Goal: Task Accomplishment & Management: Complete application form

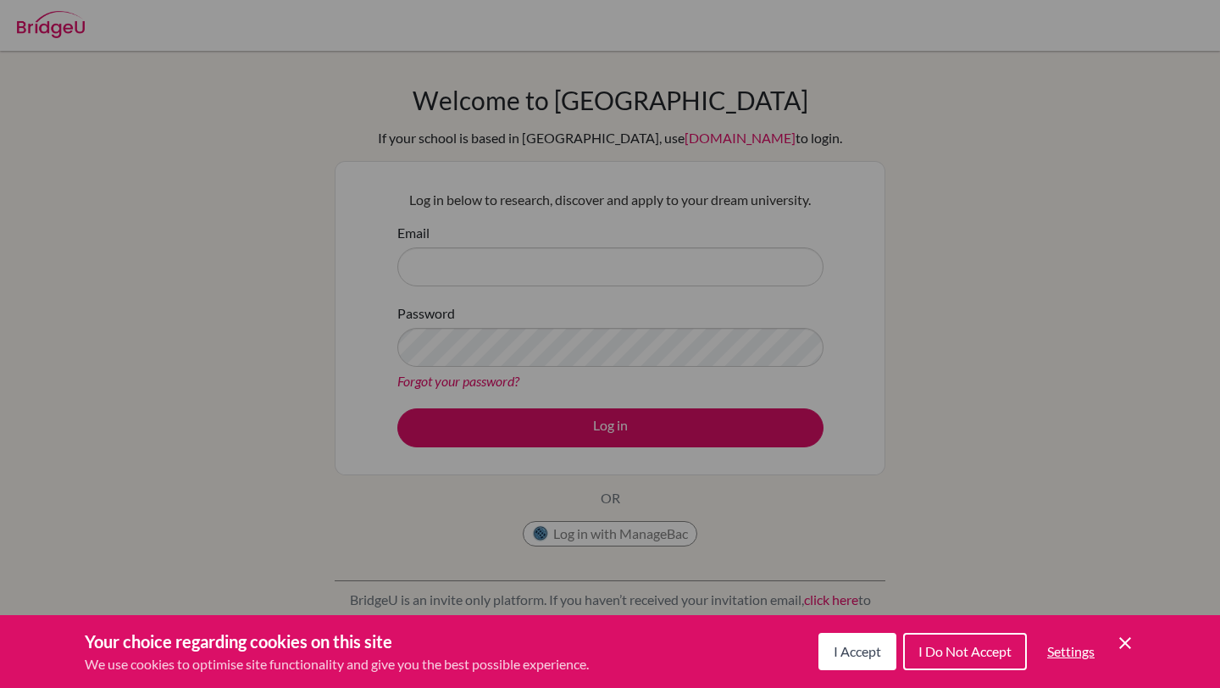
click at [1138, 649] on div "Your choice regarding cookies on this site We use cookies to optimise site func…" at bounding box center [610, 651] width 1220 height 73
click at [1128, 642] on icon "Cookie Control Close Icon" at bounding box center [1125, 643] width 20 height 20
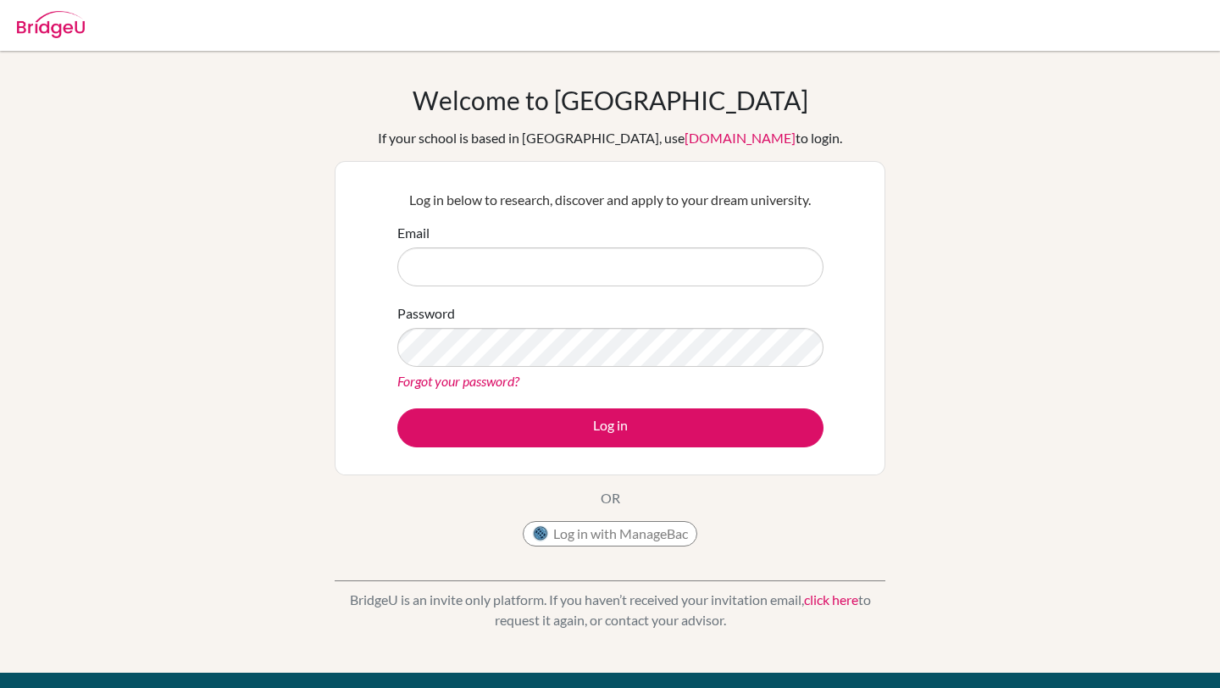
scroll to position [21, 0]
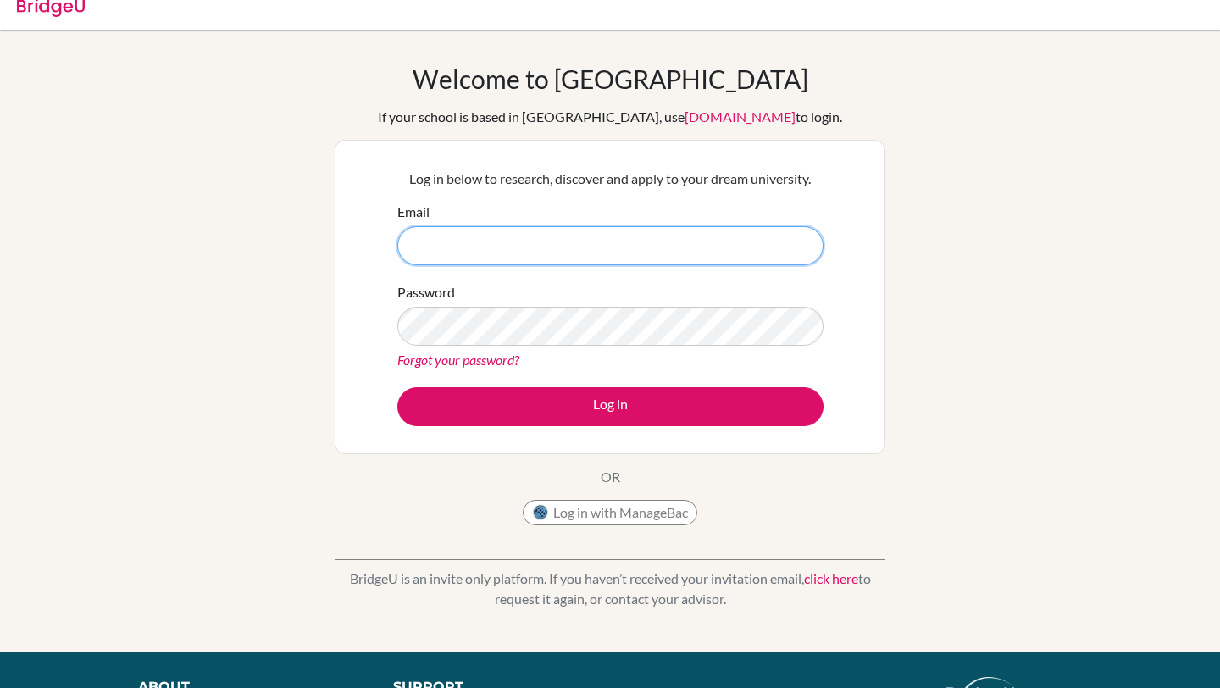
click at [713, 237] on input "Email" at bounding box center [610, 245] width 426 height 39
drag, startPoint x: 582, startPoint y: 244, endPoint x: 230, endPoint y: 247, distance: 351.6
click at [230, 247] on div "Welcome to BridgeU If your school is based in China, use app.bridge-u.com.cn to…" at bounding box center [610, 341] width 1220 height 554
type input "yaejun.an@students.hope.edu.kh"
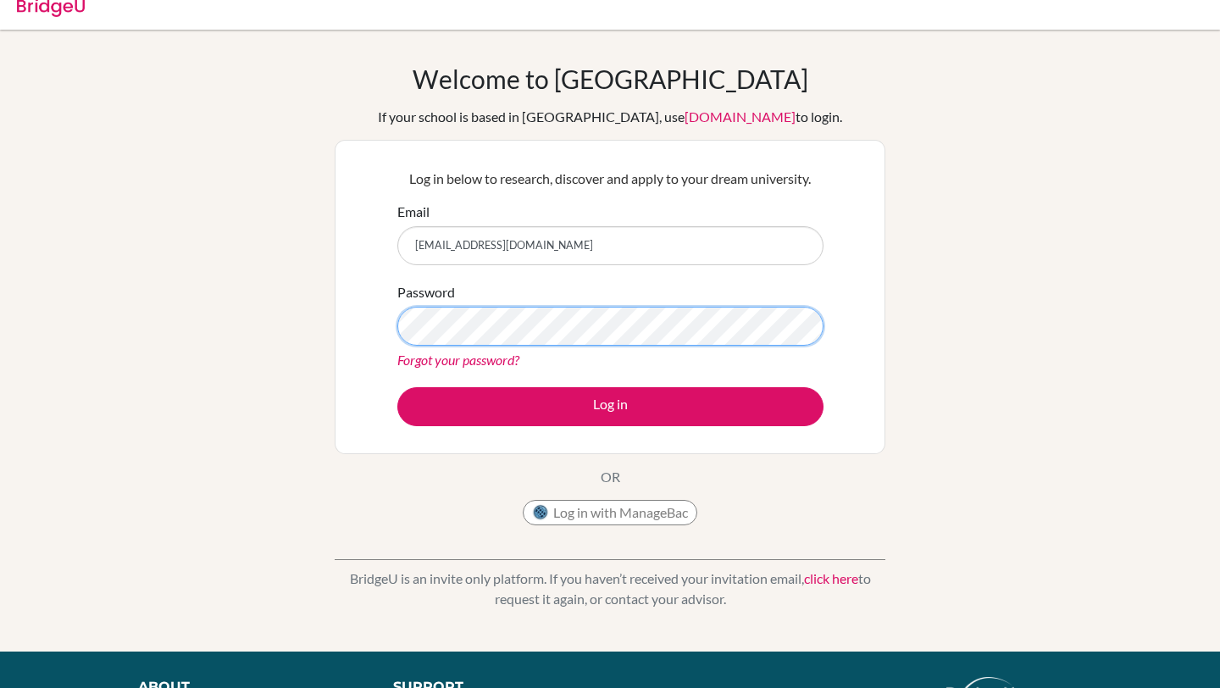
scroll to position [0, 0]
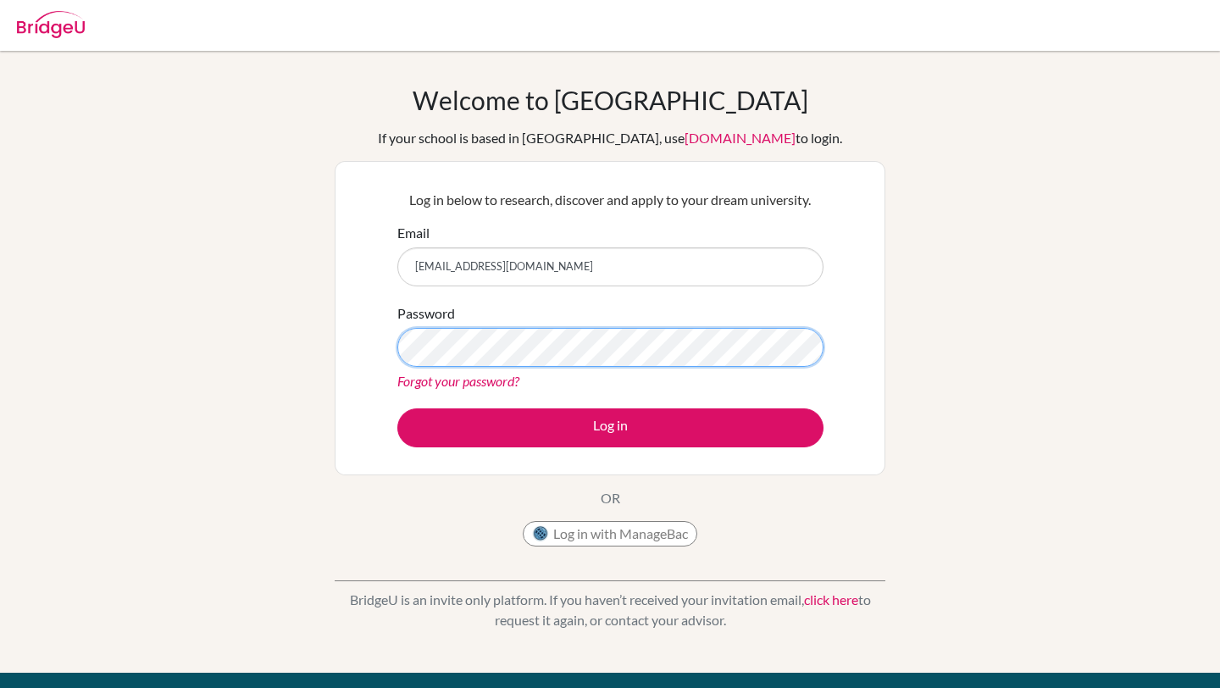
click at [397, 408] on button "Log in" at bounding box center [610, 427] width 426 height 39
click at [563, 404] on form "Email yaejun.an@students.hope.edu.kh Password Forgot your password? Log in" at bounding box center [610, 335] width 426 height 225
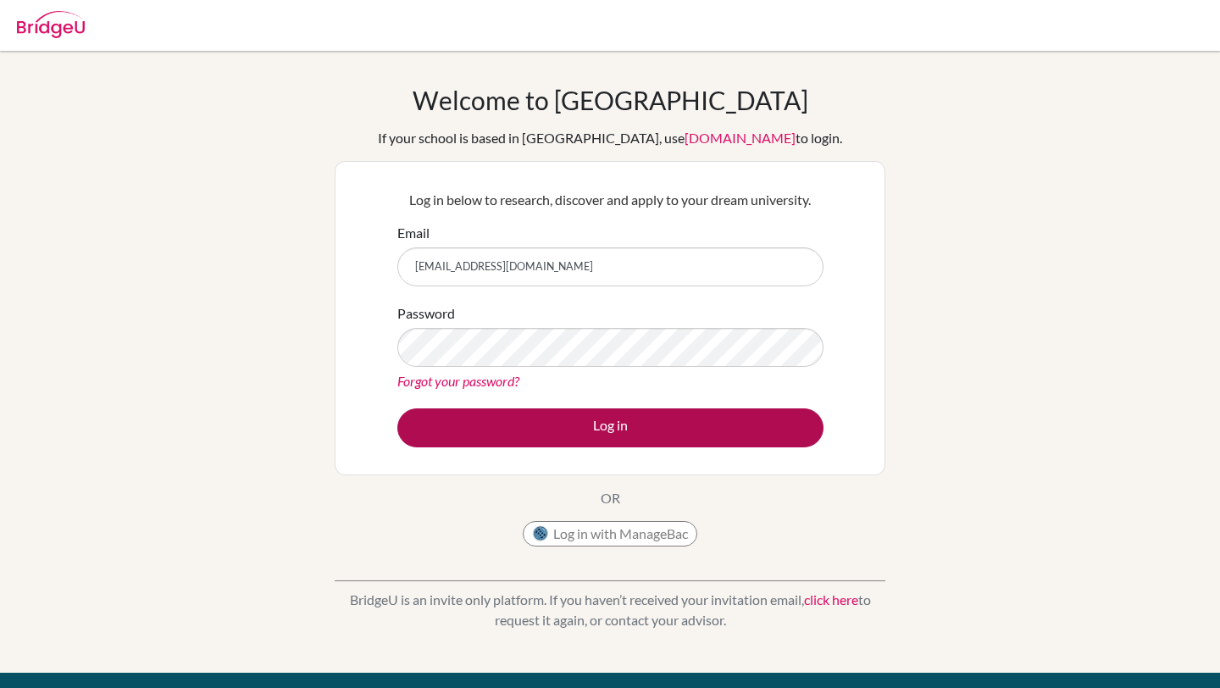
click at [0, 0] on body "Your browser is not supported by BridgeU. Please use Internet Explorer 11+, or …" at bounding box center [610, 344] width 1220 height 688
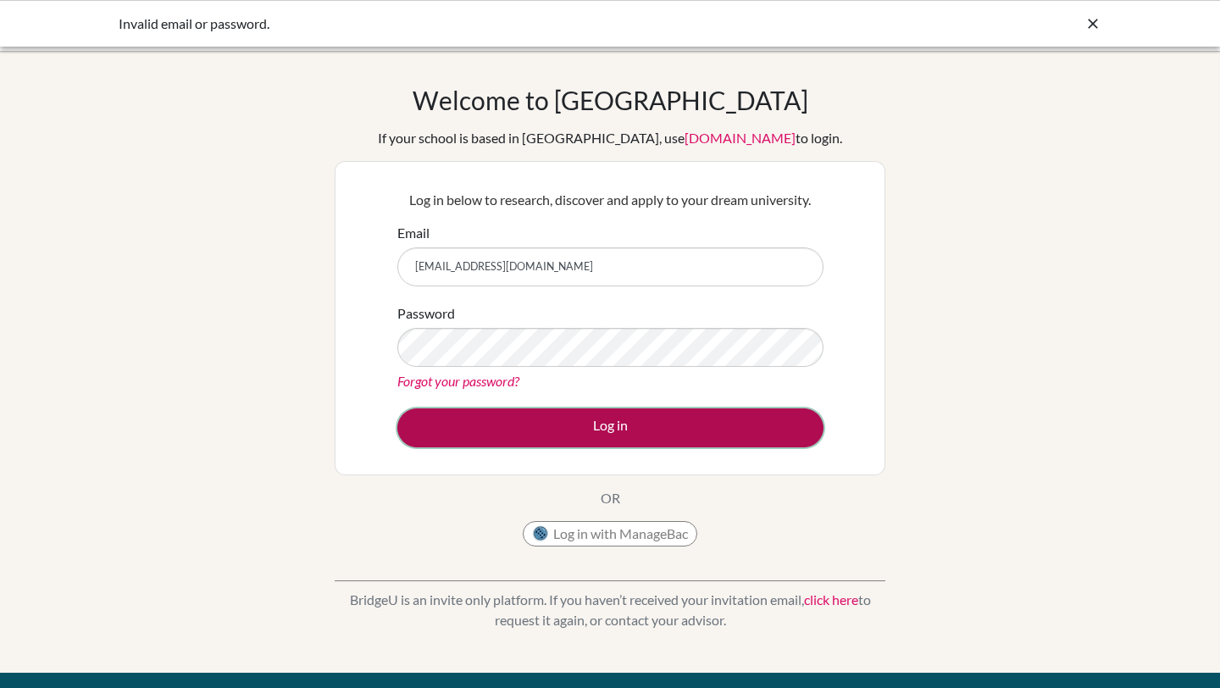
click at [553, 421] on button "Log in" at bounding box center [610, 427] width 426 height 39
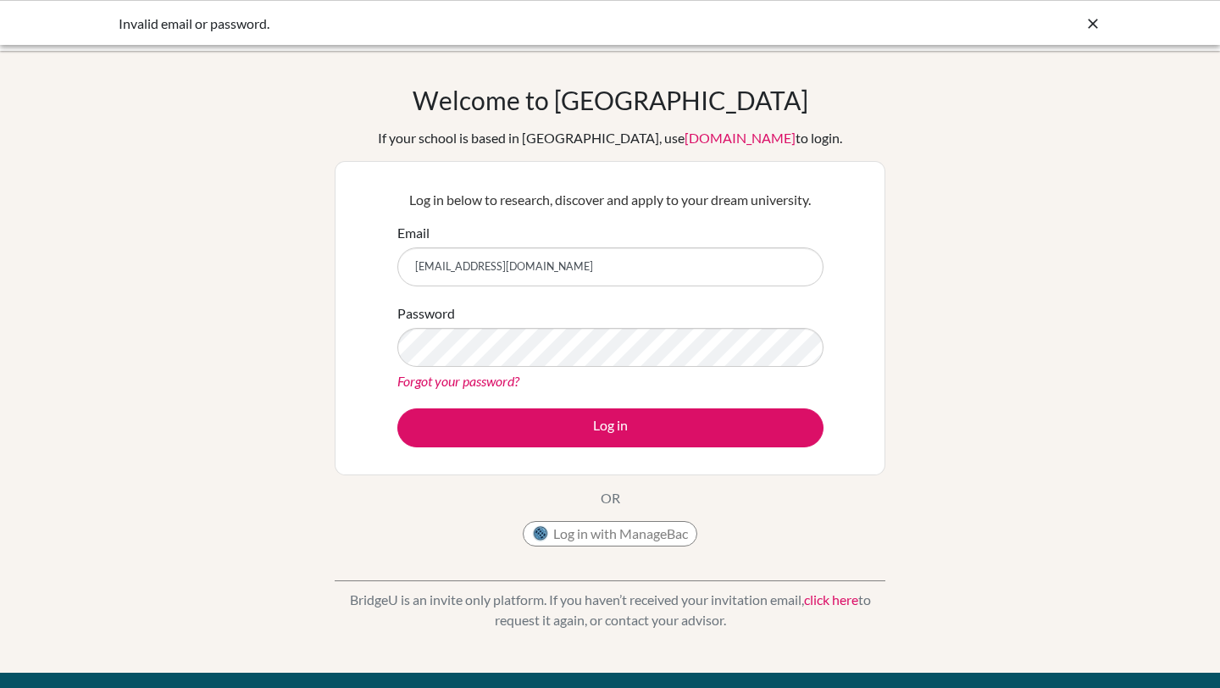
type input "yaejun.an@students.hope.edu.kh"
click at [1089, 15] on icon at bounding box center [1092, 23] width 17 height 17
click at [152, 167] on div "Welcome to [GEOGRAPHIC_DATA] If your school is based in [GEOGRAPHIC_DATA], use …" at bounding box center [610, 362] width 1220 height 554
click at [1089, 34] on div "Invalid email or password." at bounding box center [610, 23] width 1220 height 47
click at [1089, 22] on icon at bounding box center [1092, 23] width 17 height 17
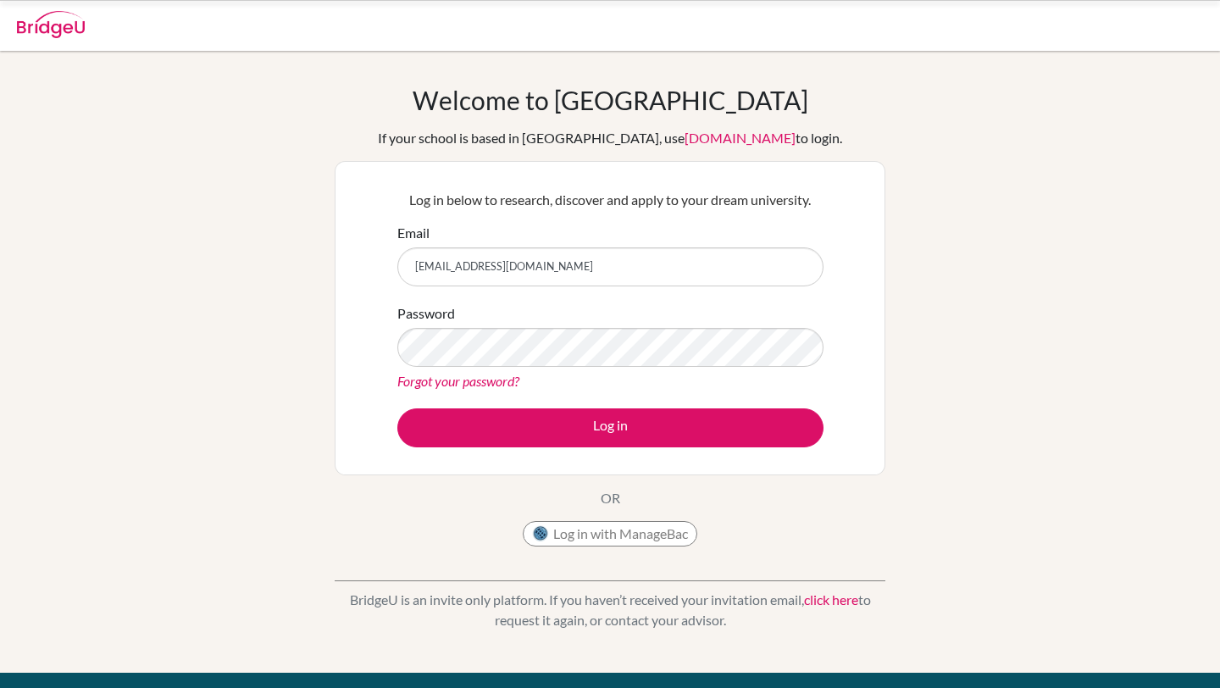
click at [61, 32] on img at bounding box center [51, 24] width 68 height 27
click at [47, 28] on img at bounding box center [51, 24] width 68 height 27
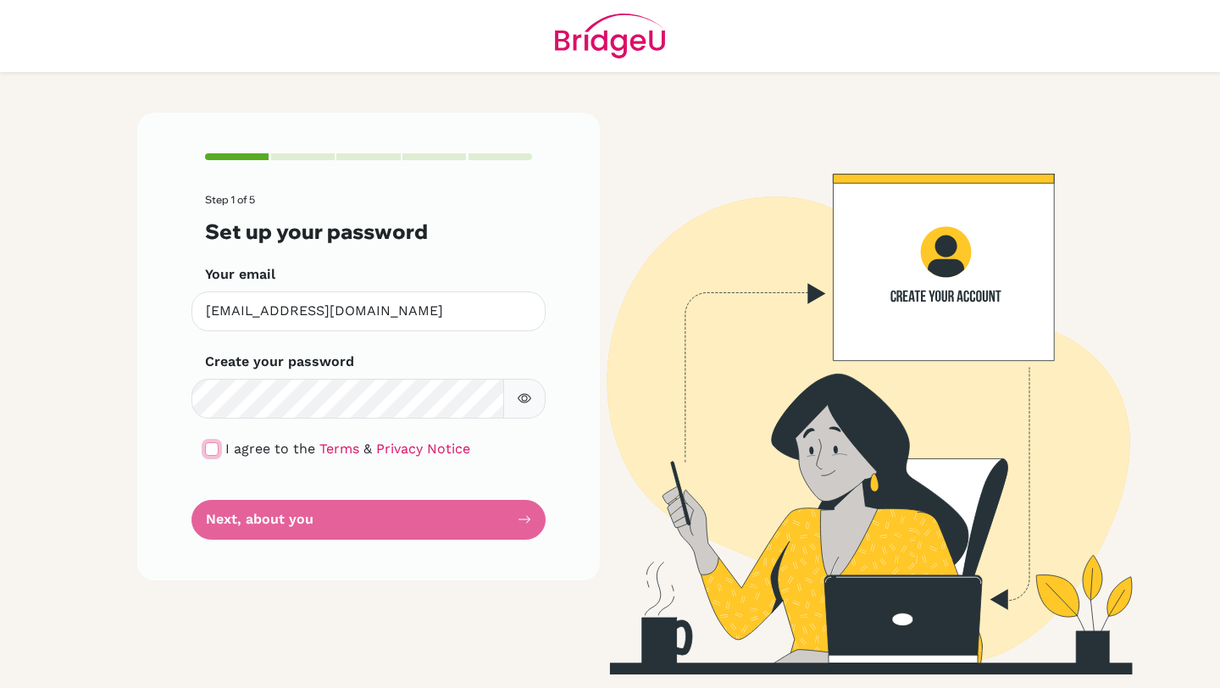
click at [210, 450] on input "checkbox" at bounding box center [212, 449] width 14 height 14
checkbox input "true"
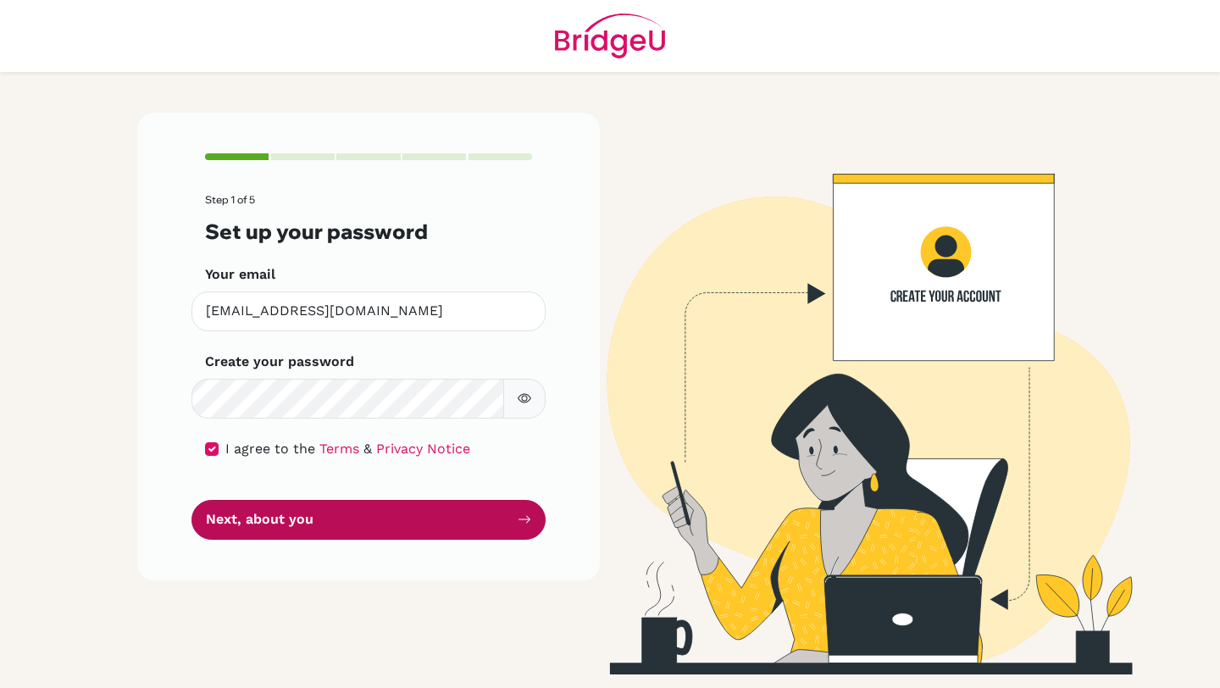
click at [282, 511] on button "Next, about you" at bounding box center [368, 520] width 354 height 40
